Goal: Information Seeking & Learning: Learn about a topic

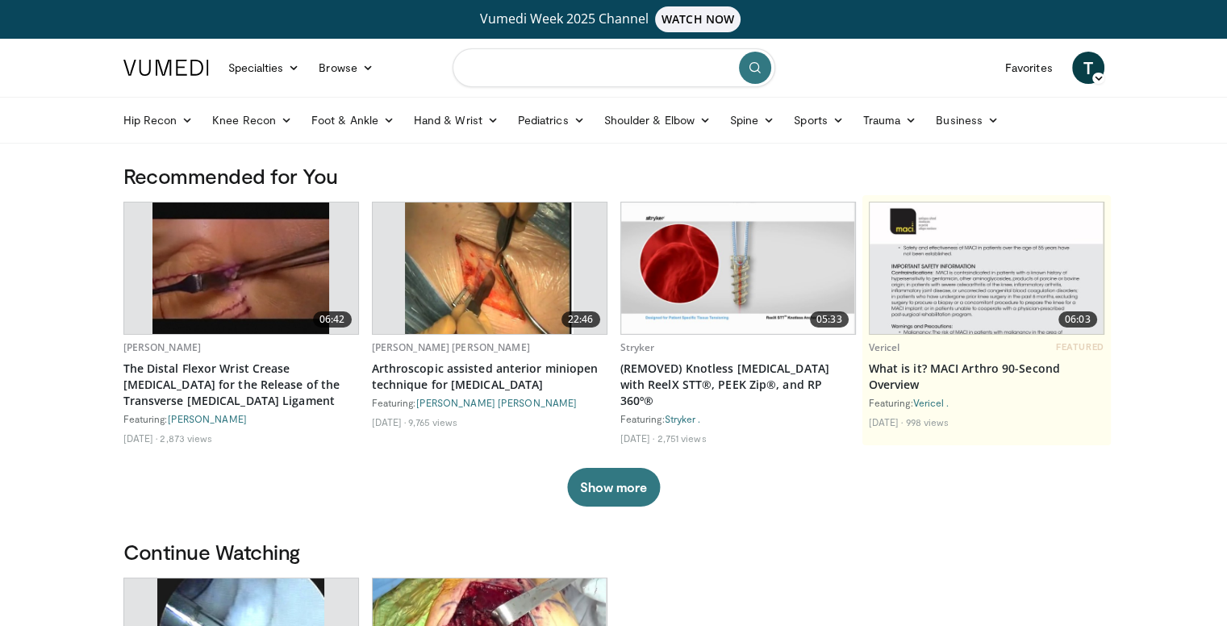
click at [544, 65] on input "Search topics, interventions" at bounding box center [613, 67] width 323 height 39
type input "*"
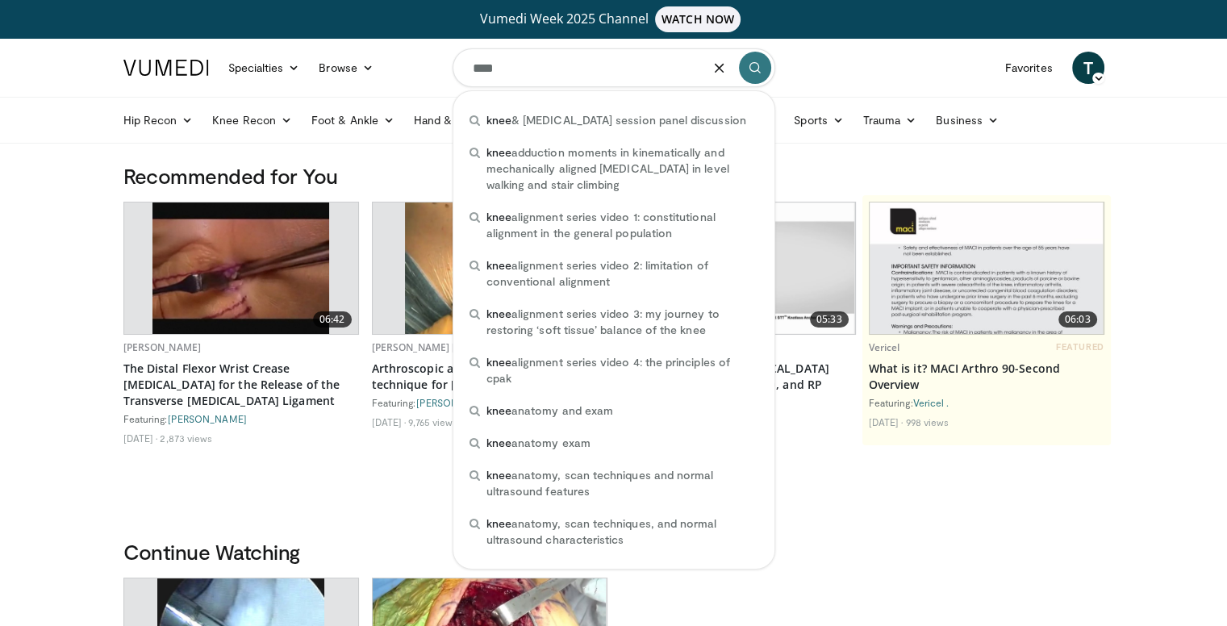
type input "****"
click at [758, 77] on button "submit" at bounding box center [755, 68] width 32 height 32
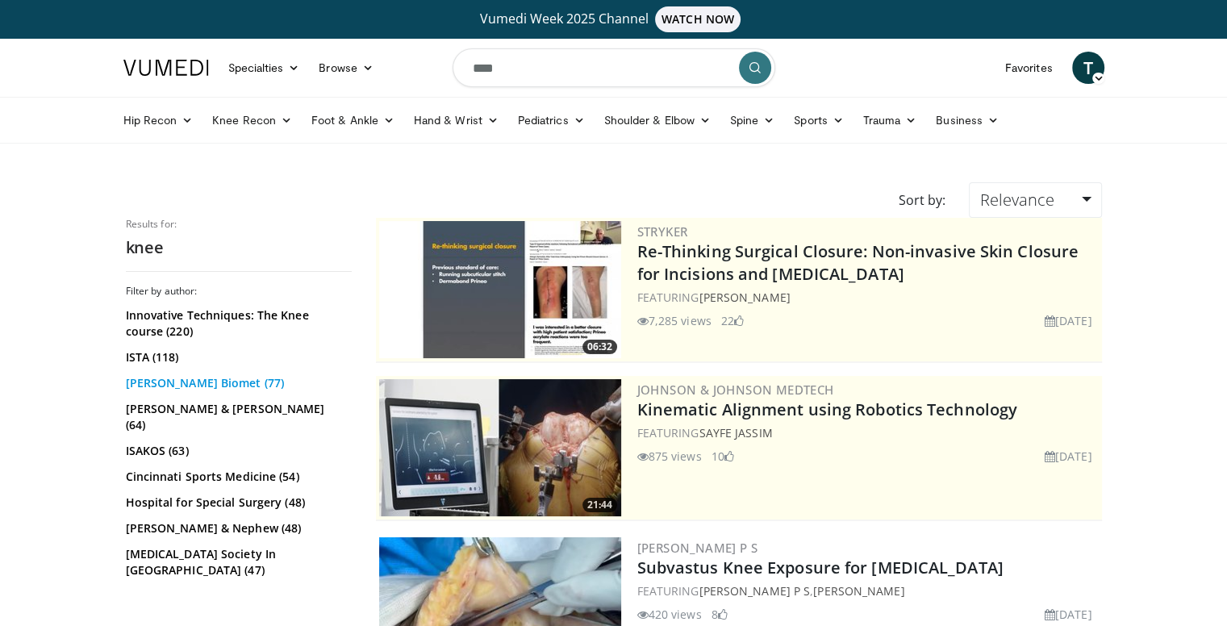
click at [190, 384] on link "[PERSON_NAME] Biomet (77)" at bounding box center [237, 383] width 222 height 16
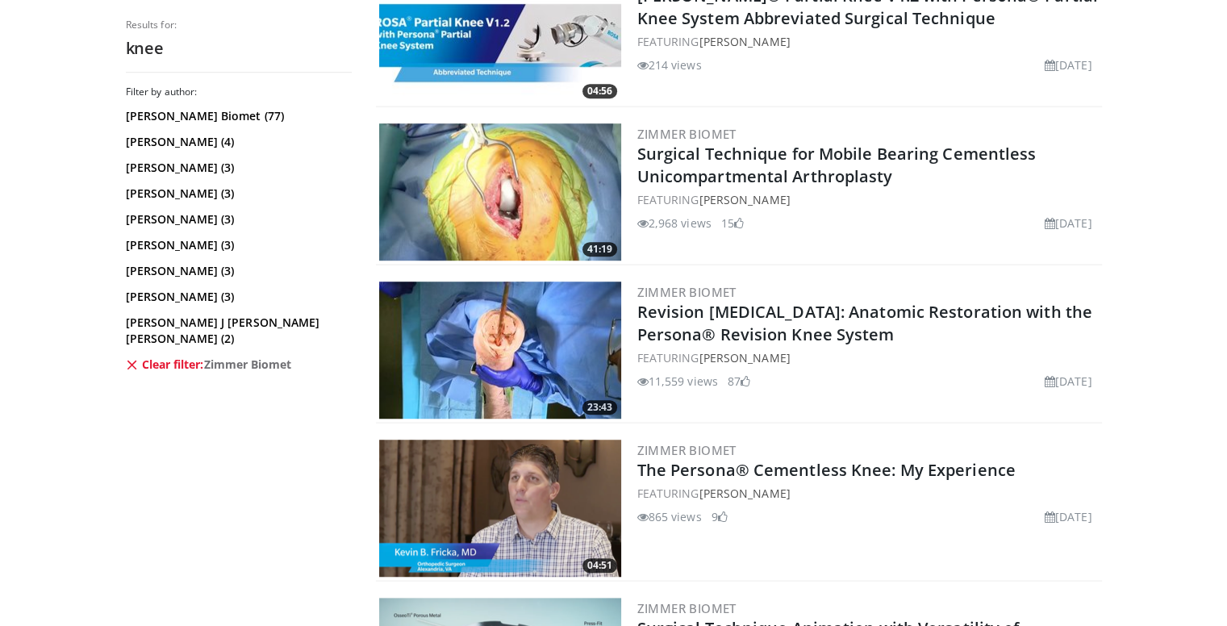
scroll to position [1048, 0]
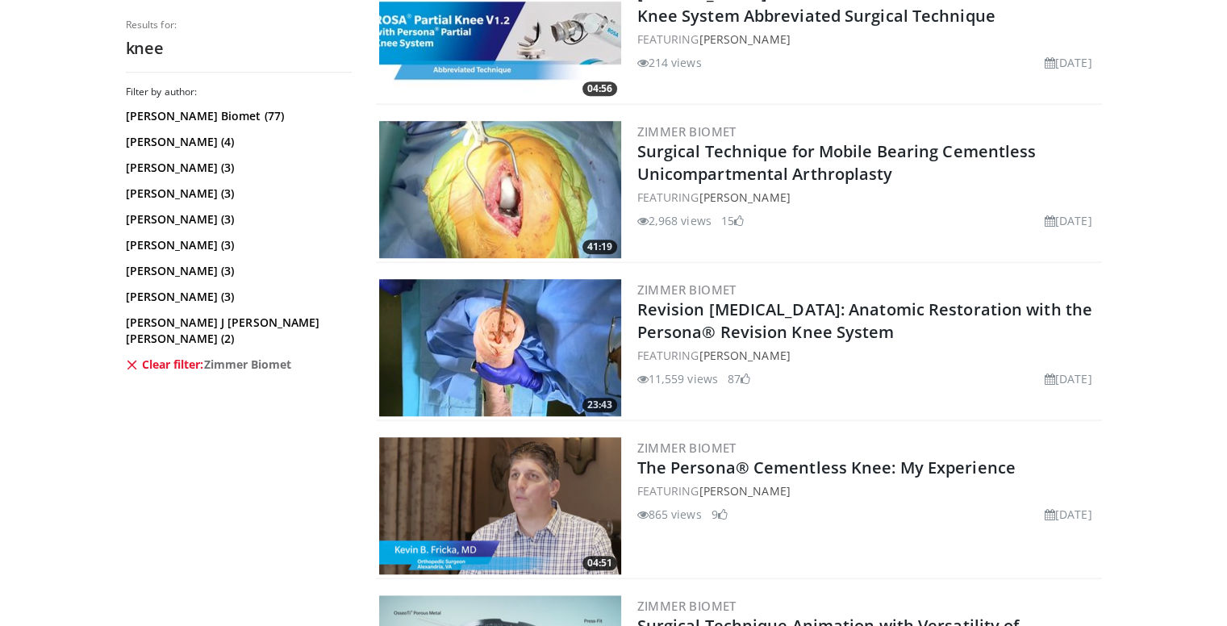
click at [137, 358] on icon at bounding box center [132, 364] width 13 height 13
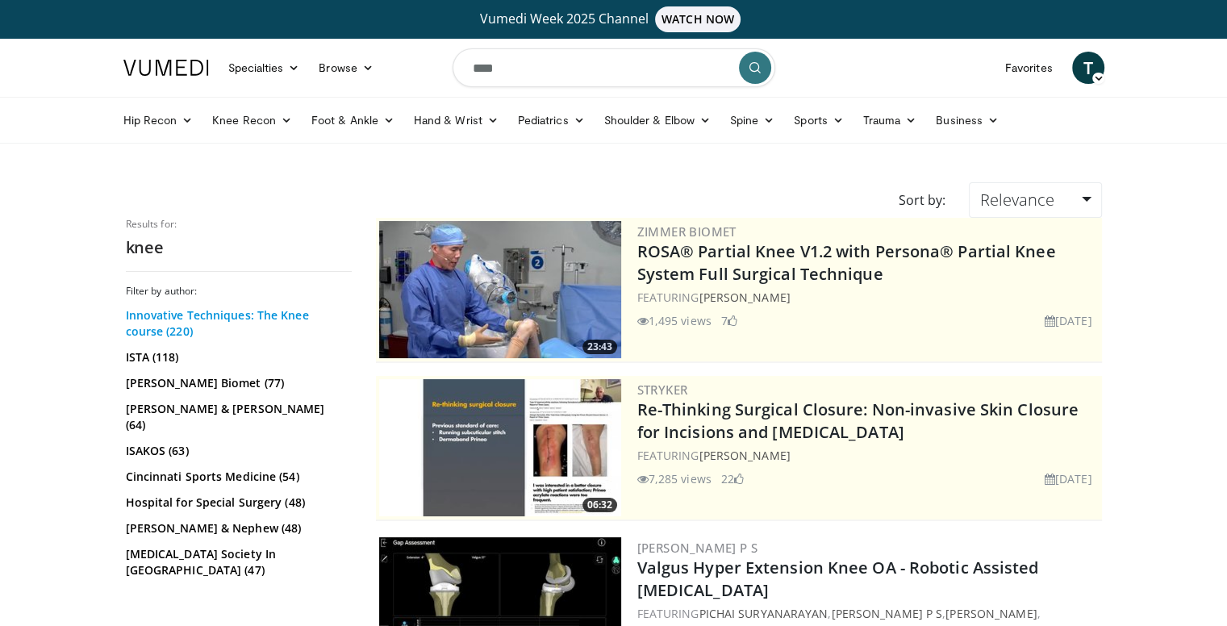
click at [181, 322] on link "Innovative Techniques: The Knee course (220)" at bounding box center [237, 323] width 222 height 32
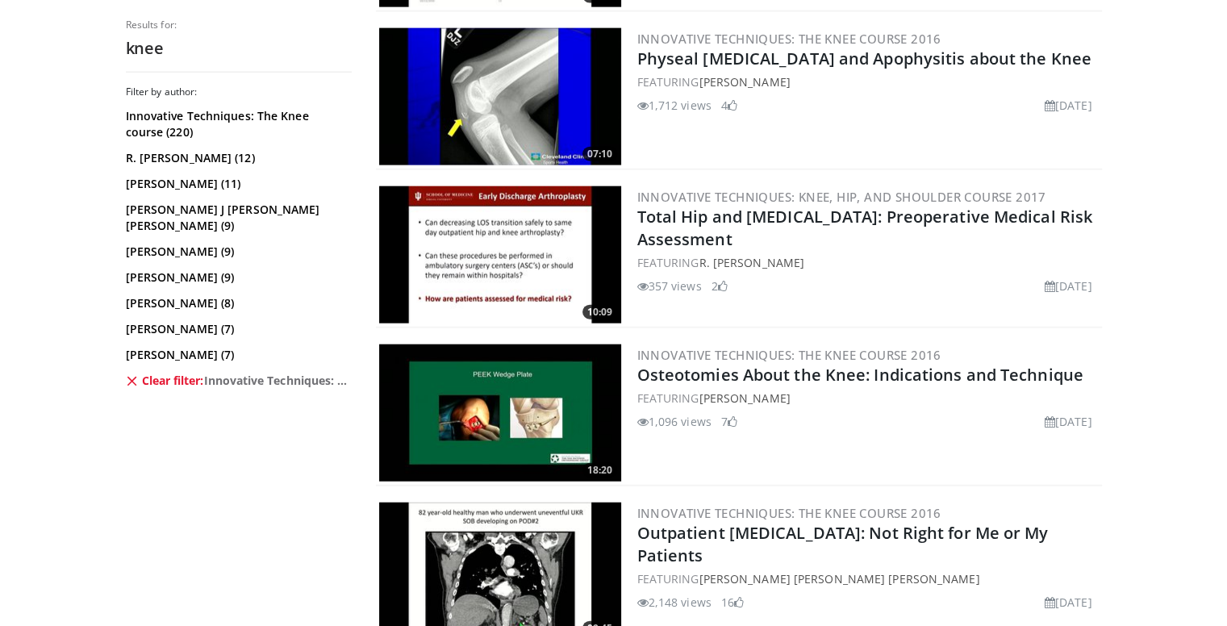
scroll to position [3569, 0]
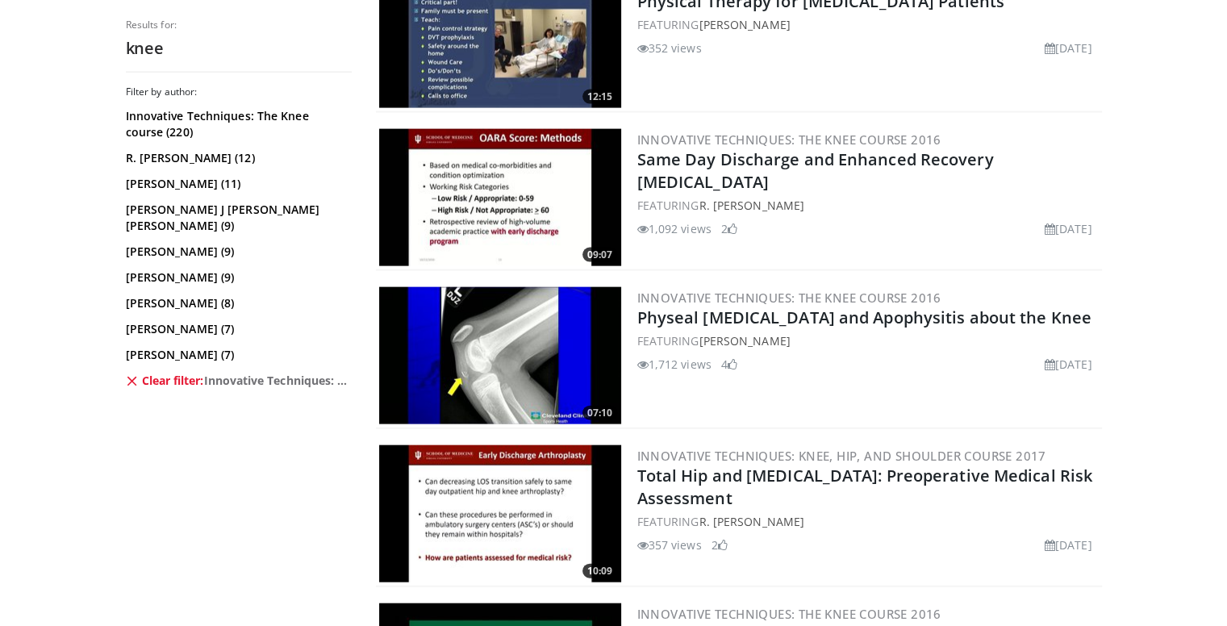
click at [131, 374] on icon at bounding box center [132, 380] width 13 height 13
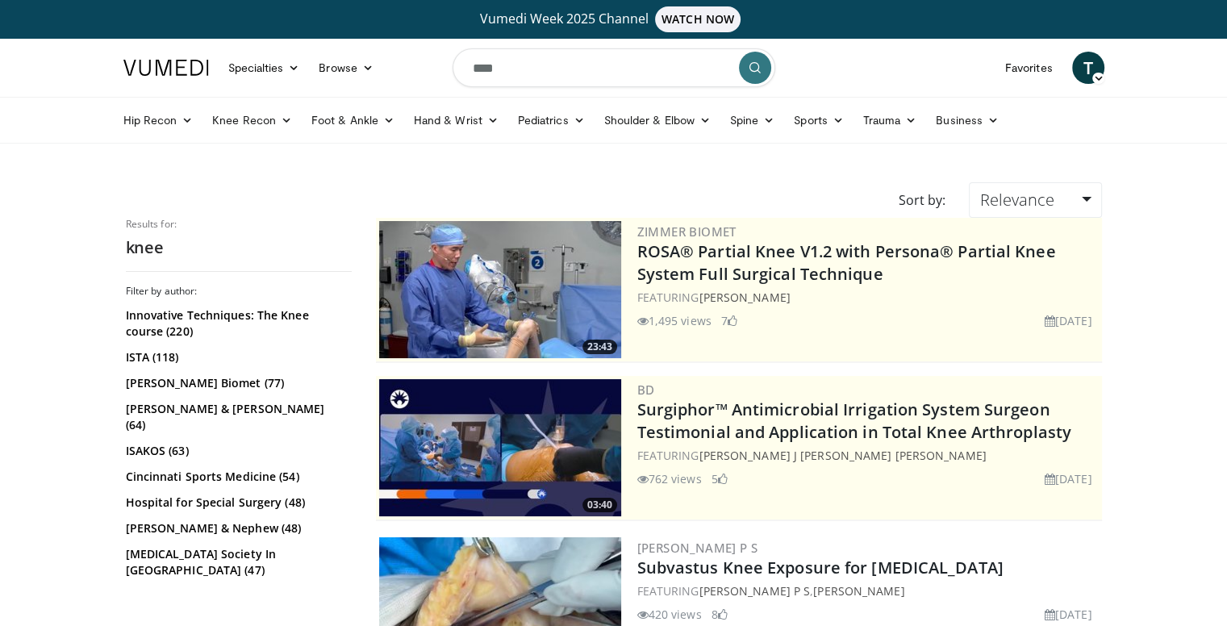
click at [603, 65] on input "****" at bounding box center [613, 67] width 323 height 39
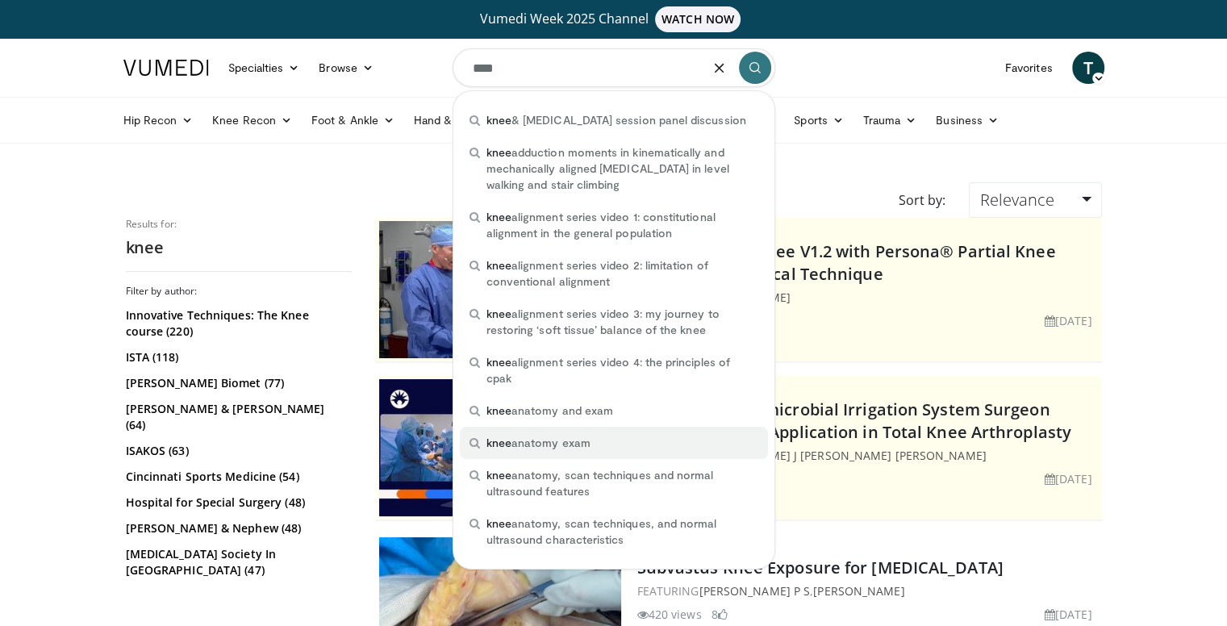
click at [613, 442] on div "knee anatomy exam" at bounding box center [614, 443] width 308 height 32
type input "**********"
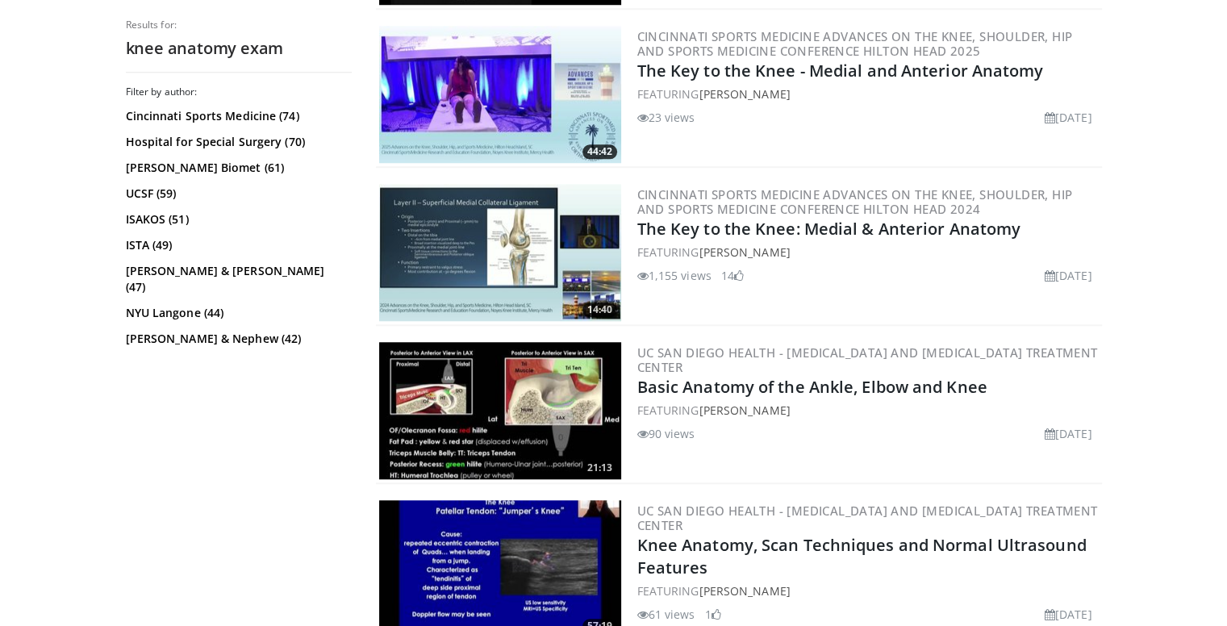
scroll to position [1532, 0]
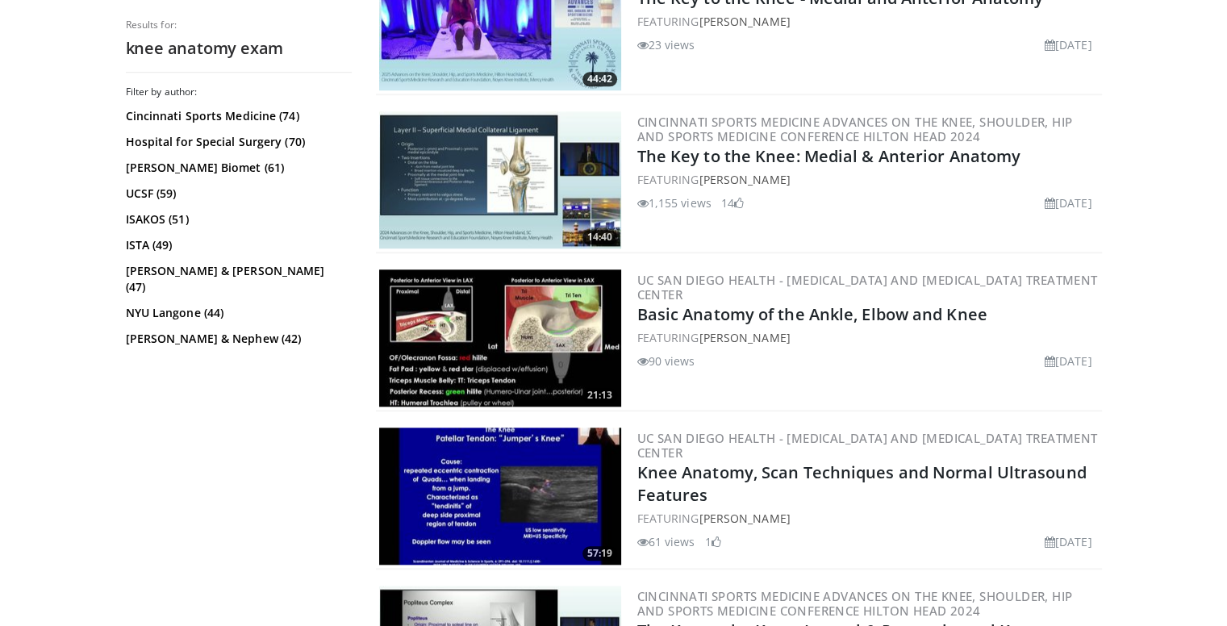
click at [523, 354] on img at bounding box center [500, 337] width 242 height 137
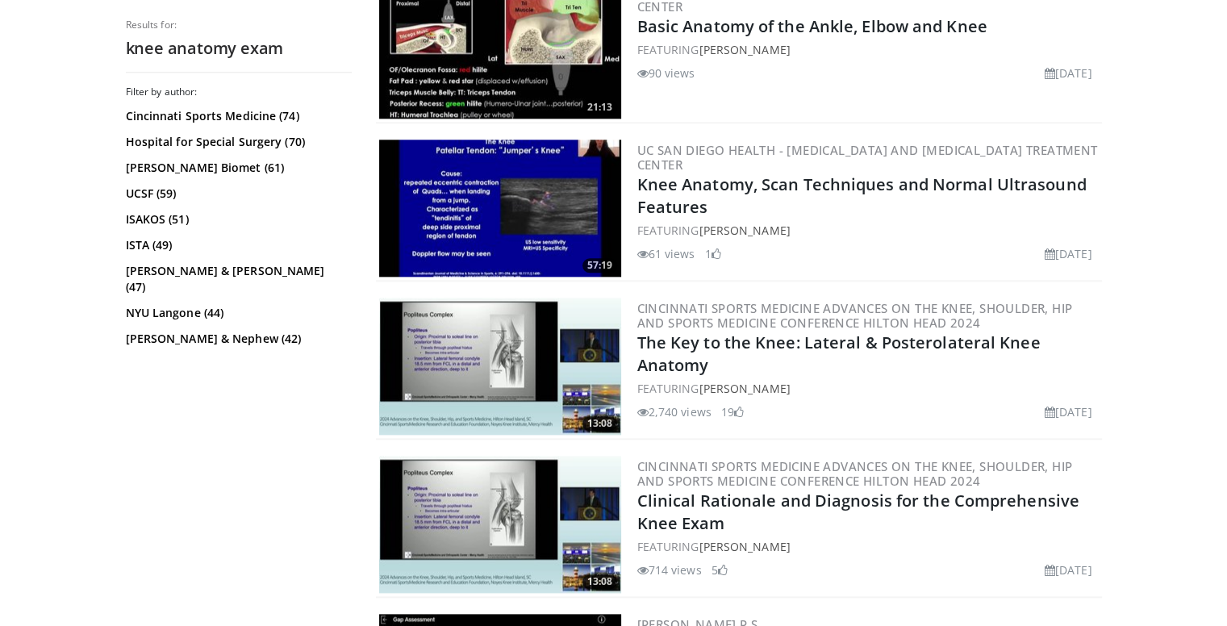
scroll to position [1855, 0]
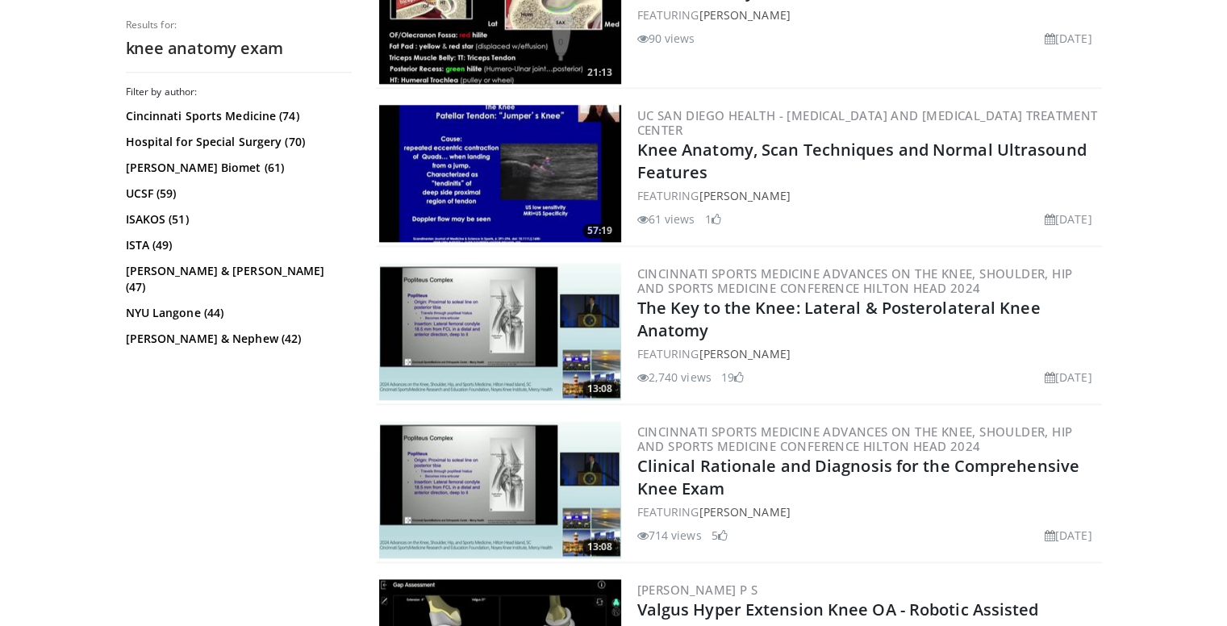
click at [490, 331] on img at bounding box center [500, 331] width 242 height 137
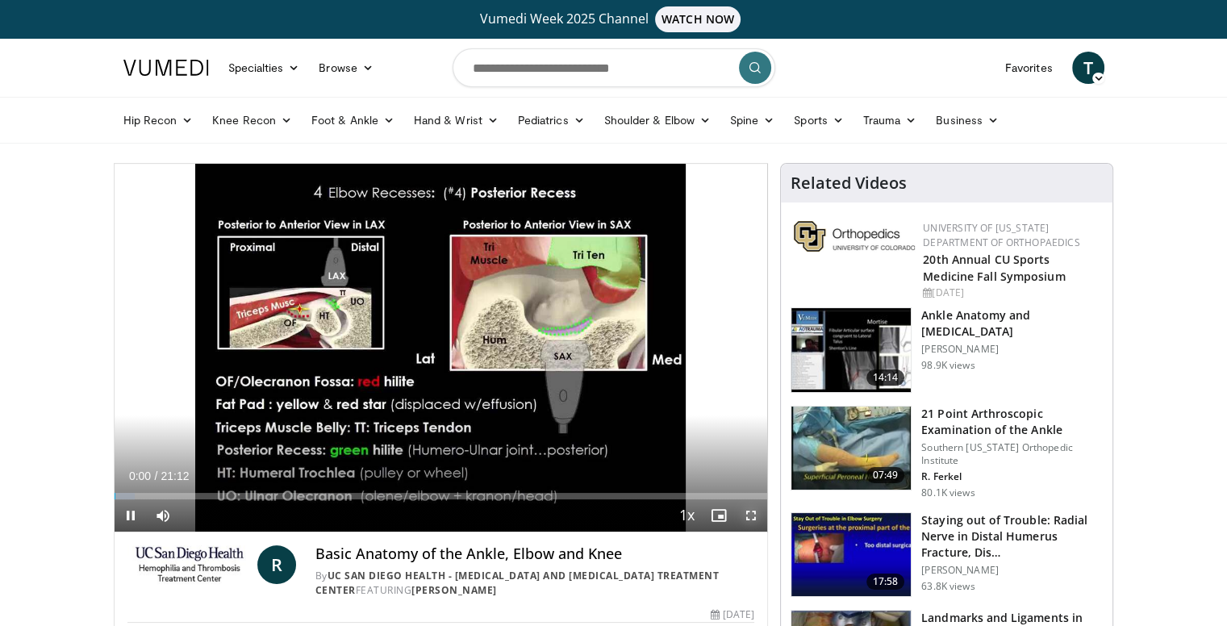
click at [748, 515] on span "Video Player" at bounding box center [751, 515] width 32 height 32
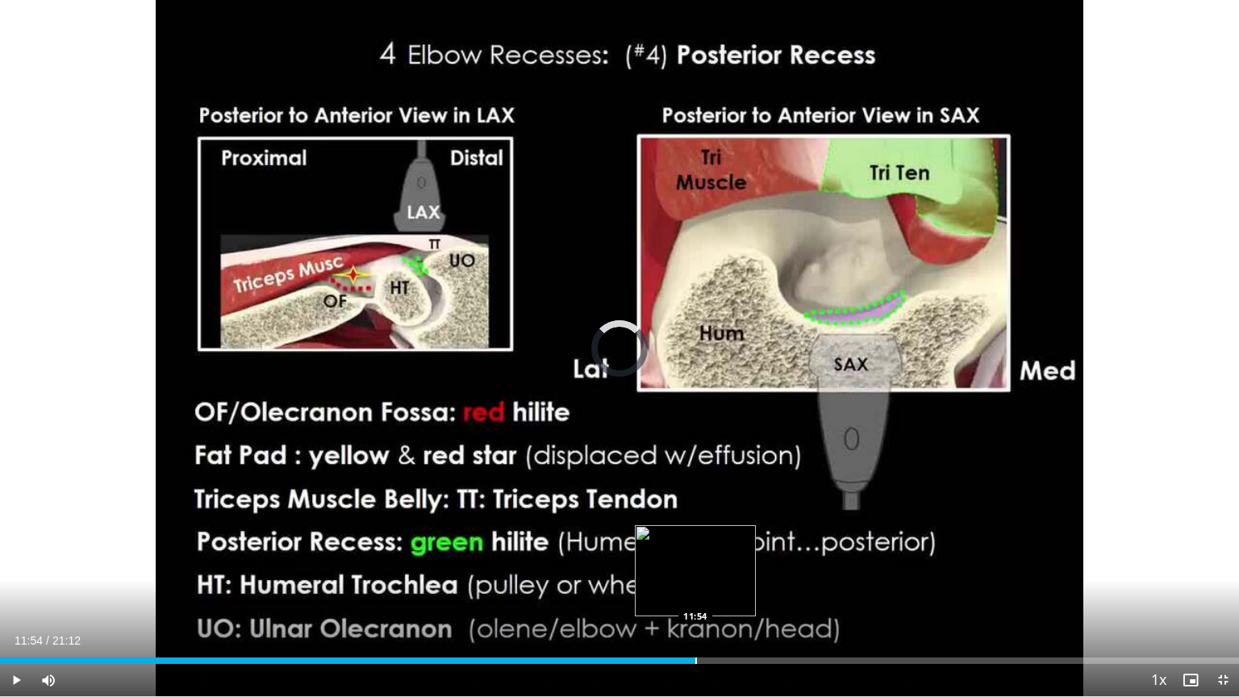
click at [695, 625] on div "Progress Bar" at bounding box center [696, 660] width 2 height 6
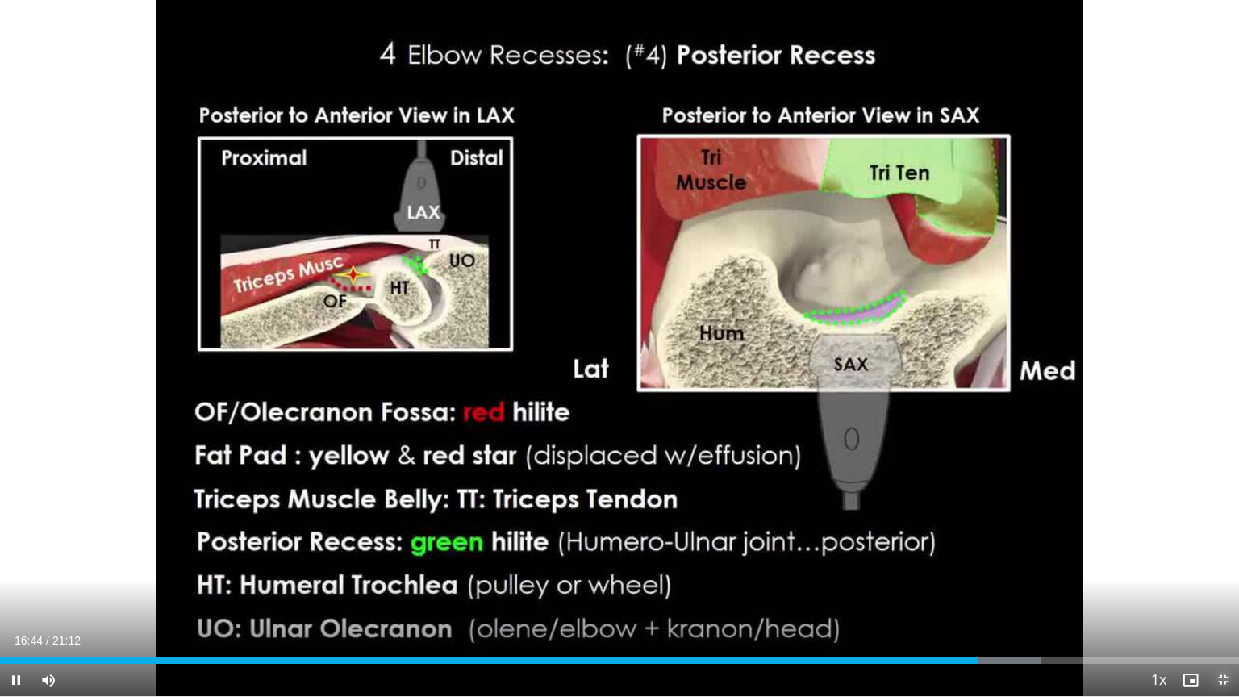
click at [1222, 625] on span "Video Player" at bounding box center [1222, 680] width 32 height 32
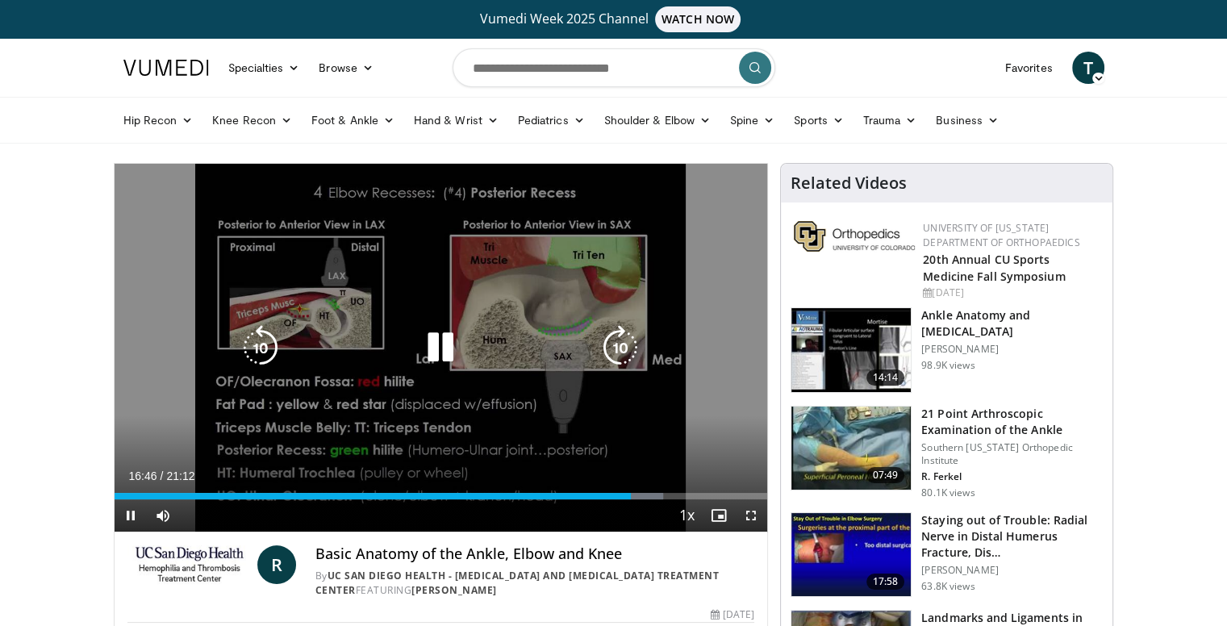
click at [580, 417] on div "20 seconds Tap to unmute" at bounding box center [441, 348] width 653 height 368
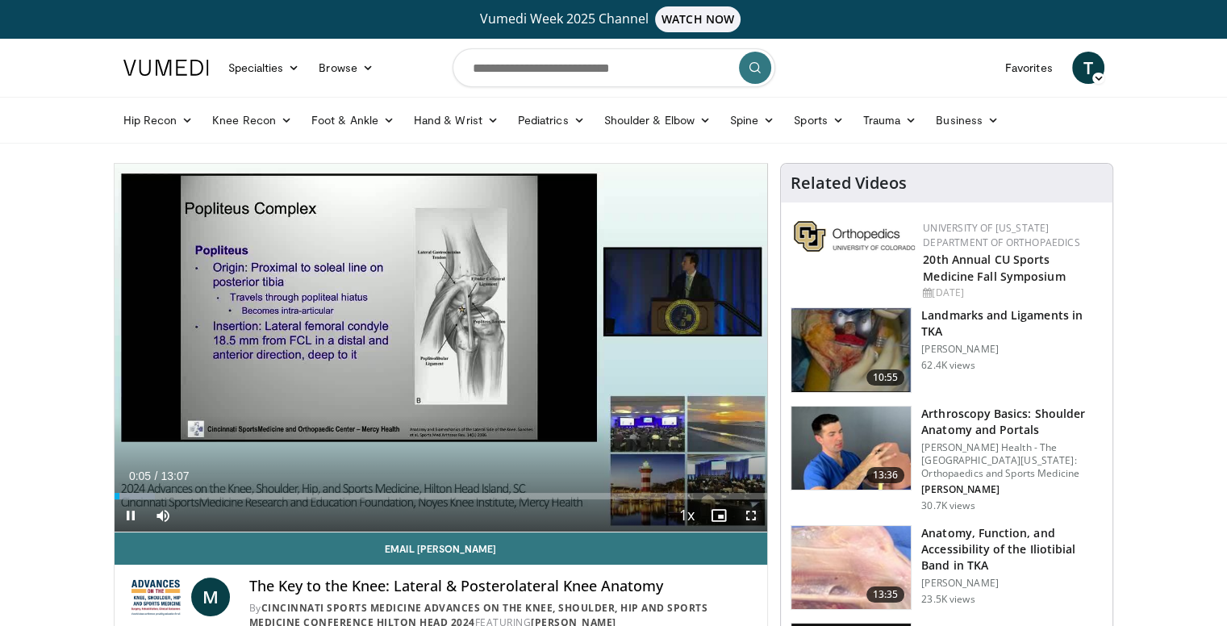
click at [748, 518] on span "Video Player" at bounding box center [751, 515] width 32 height 32
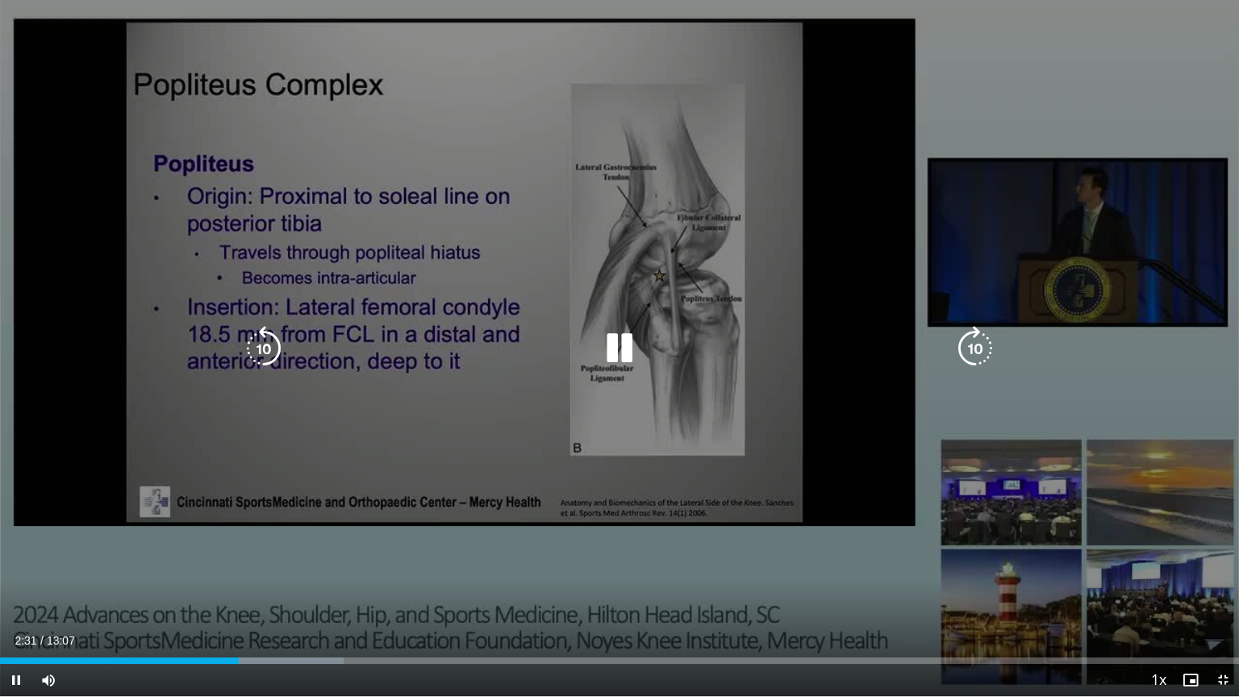
click at [774, 313] on div "60 seconds Tap to unmute" at bounding box center [619, 348] width 1239 height 696
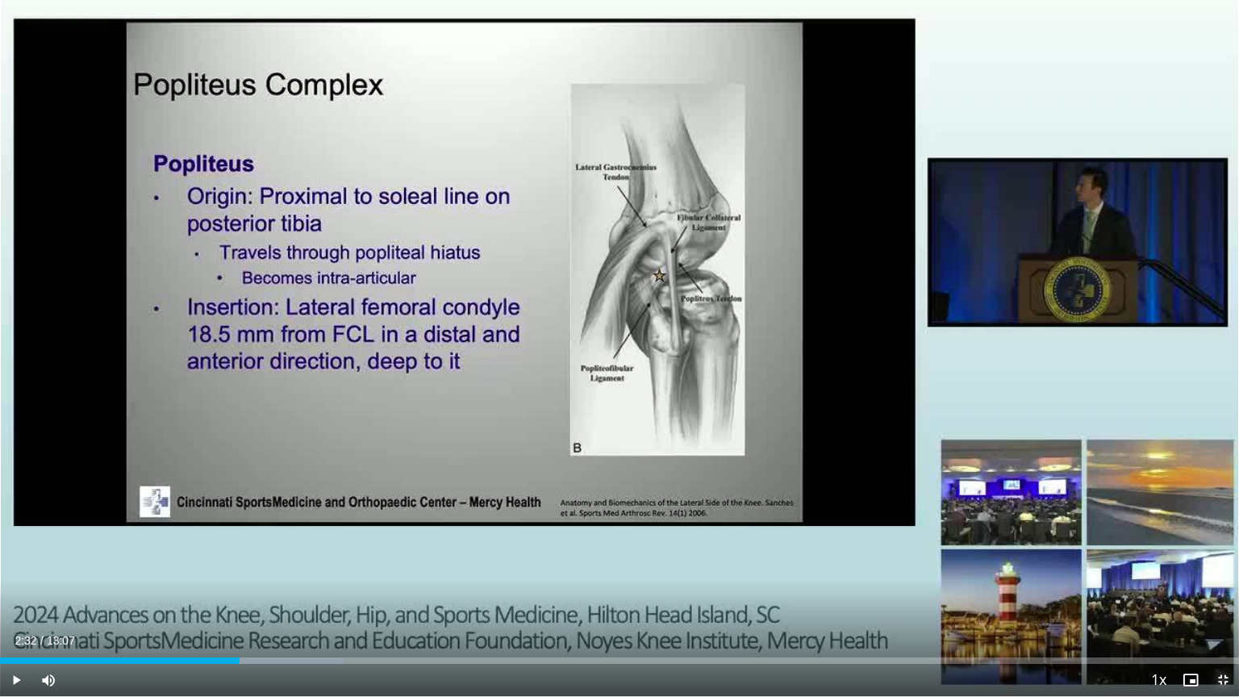
click at [1229, 625] on span "Video Player" at bounding box center [1222, 680] width 32 height 32
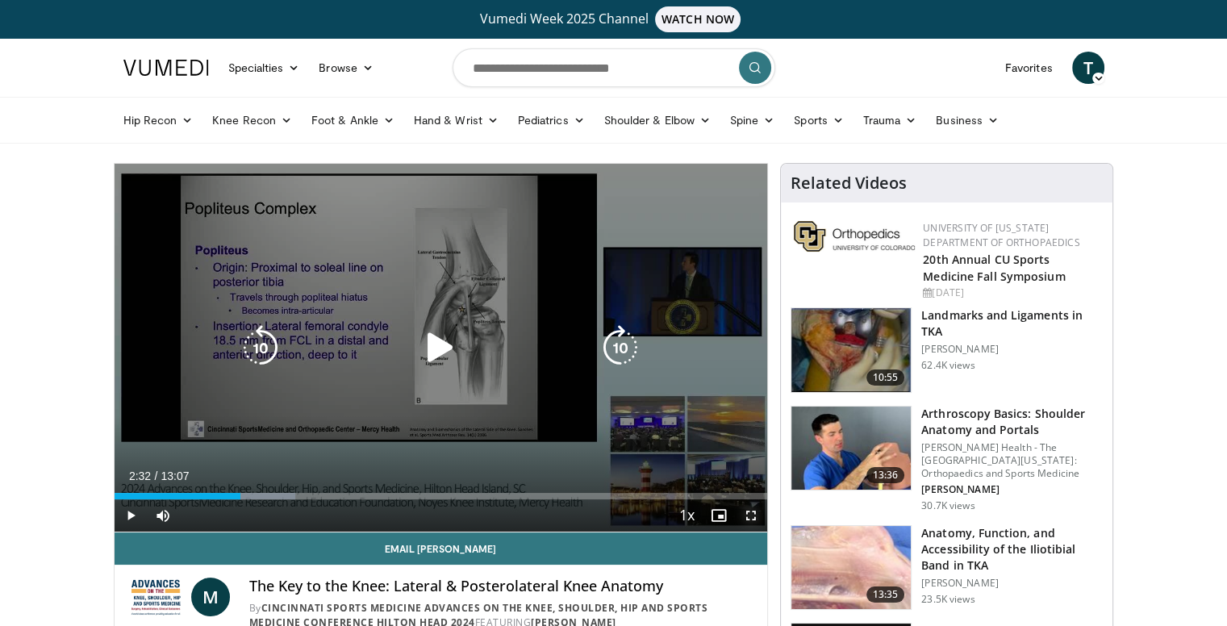
click at [749, 513] on span "Video Player" at bounding box center [751, 515] width 32 height 32
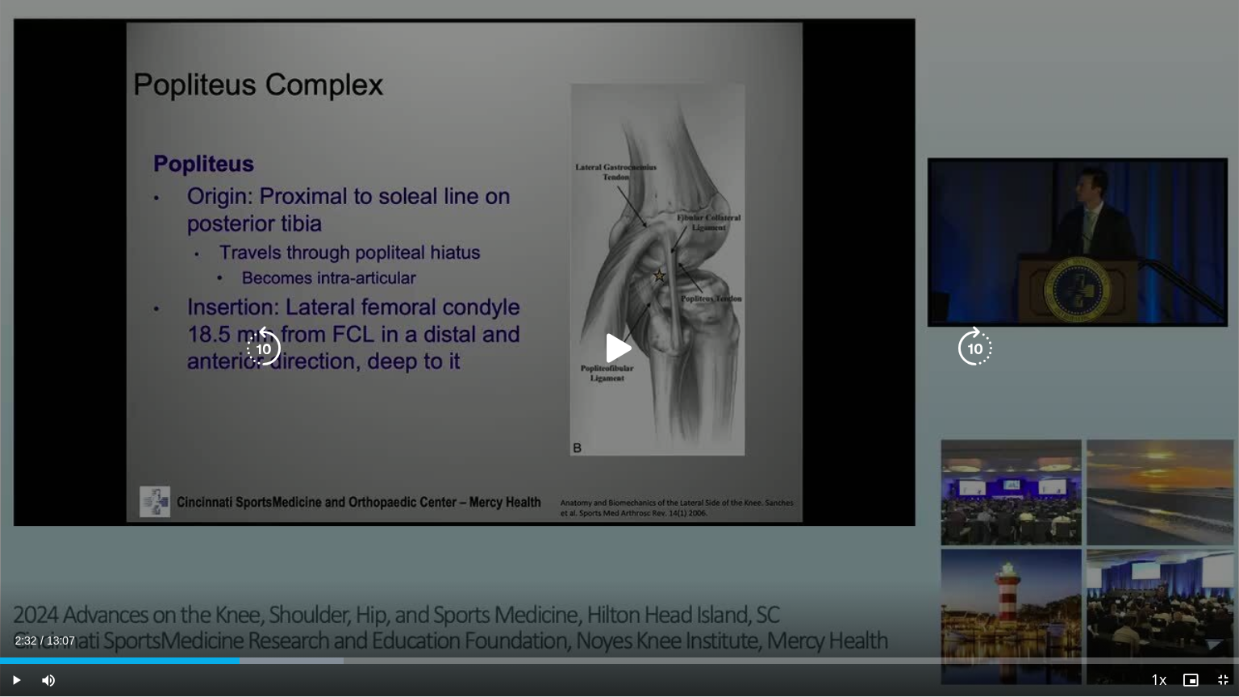
click at [868, 470] on div "60 seconds Tap to unmute" at bounding box center [619, 348] width 1239 height 696
click at [681, 498] on div "10 seconds Tap to unmute" at bounding box center [619, 348] width 1239 height 696
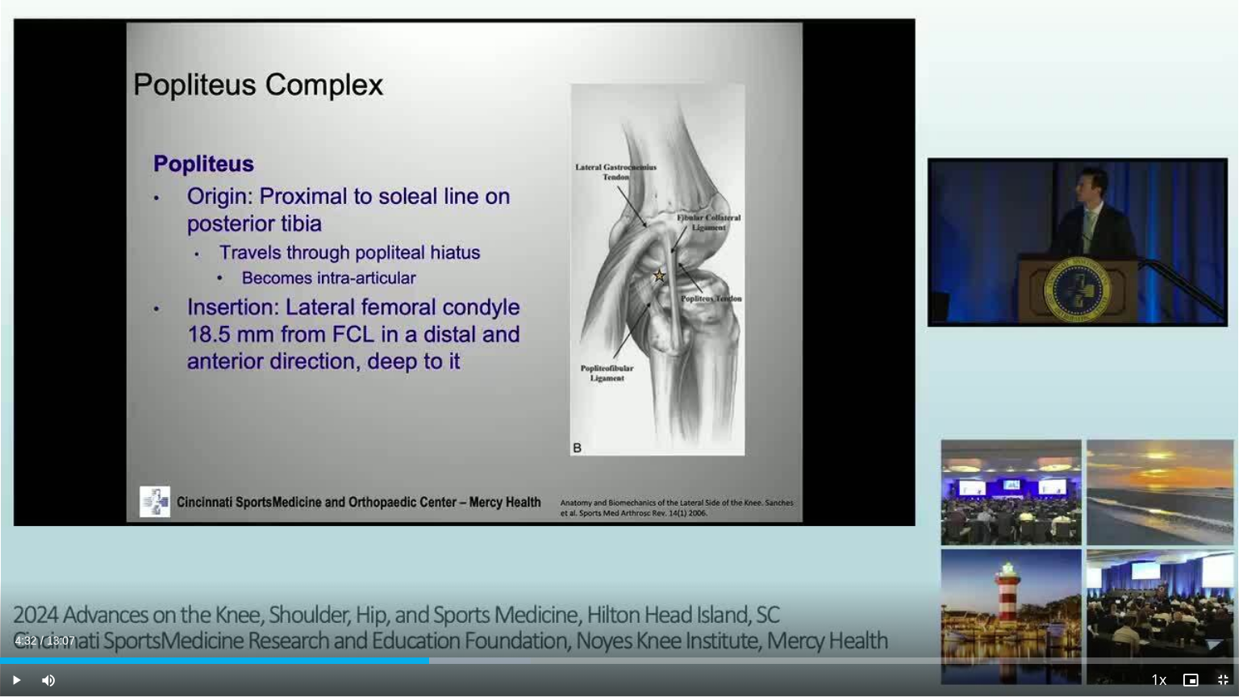
click at [1223, 625] on span "Video Player" at bounding box center [1222, 680] width 32 height 32
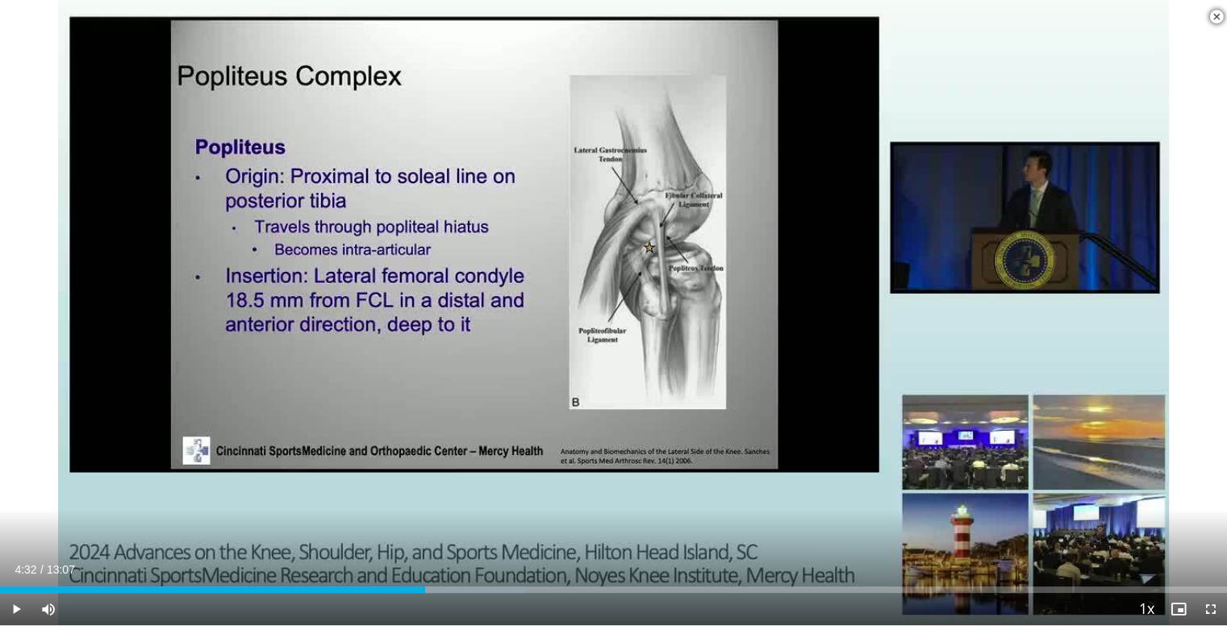
scroll to position [887, 0]
